Goal: Navigation & Orientation: Find specific page/section

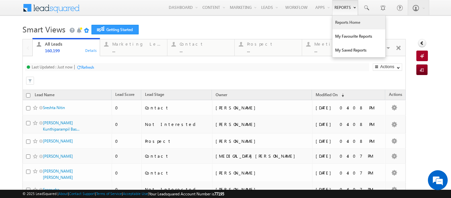
click at [339, 22] on link "Reports Home" at bounding box center [359, 23] width 53 height 14
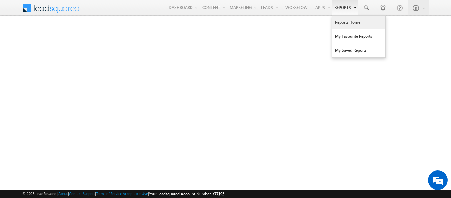
click at [344, 22] on link "Reports Home" at bounding box center [359, 23] width 53 height 14
